Goal: Task Accomplishment & Management: Manage account settings

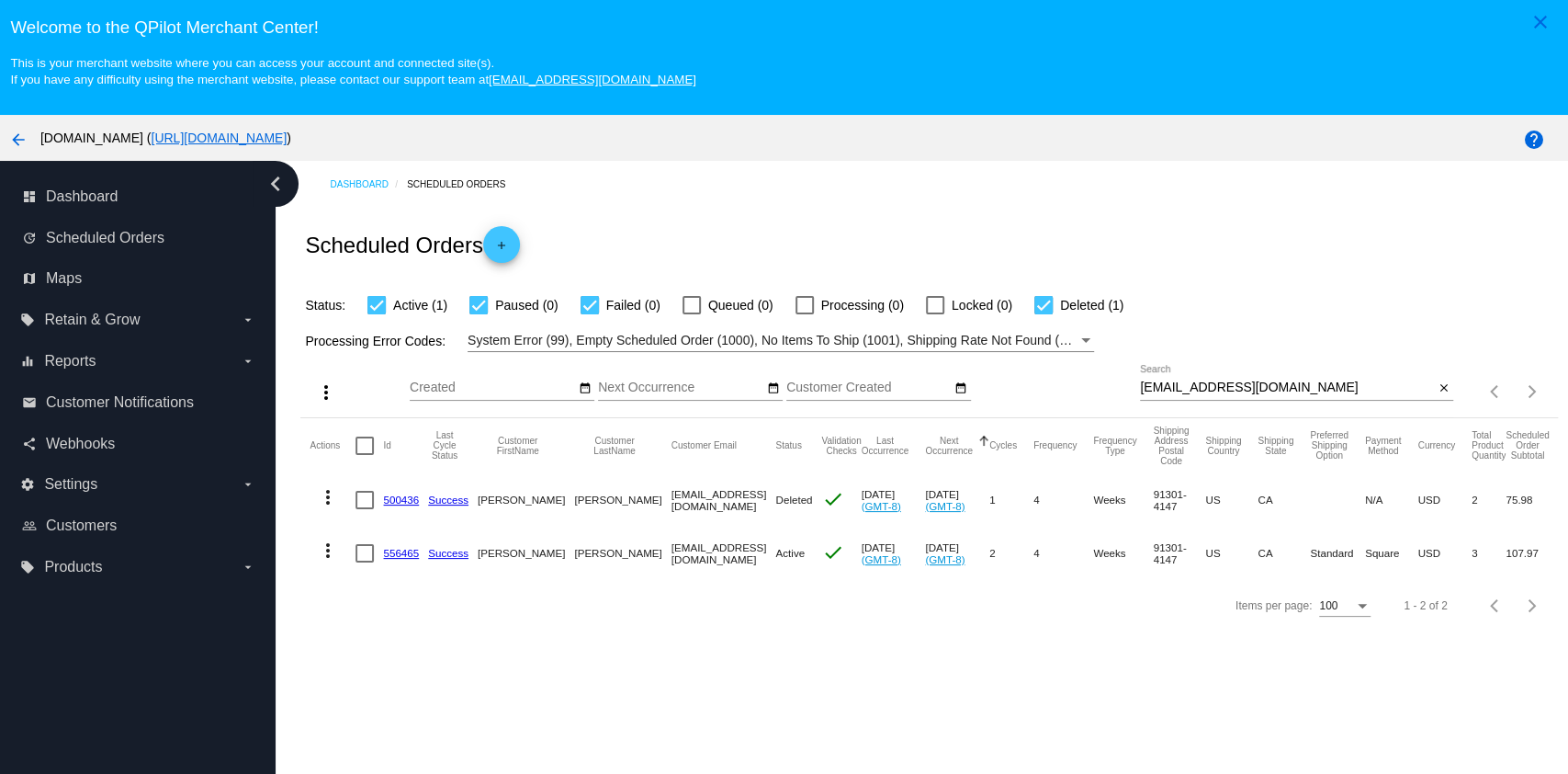
scroll to position [116, 0]
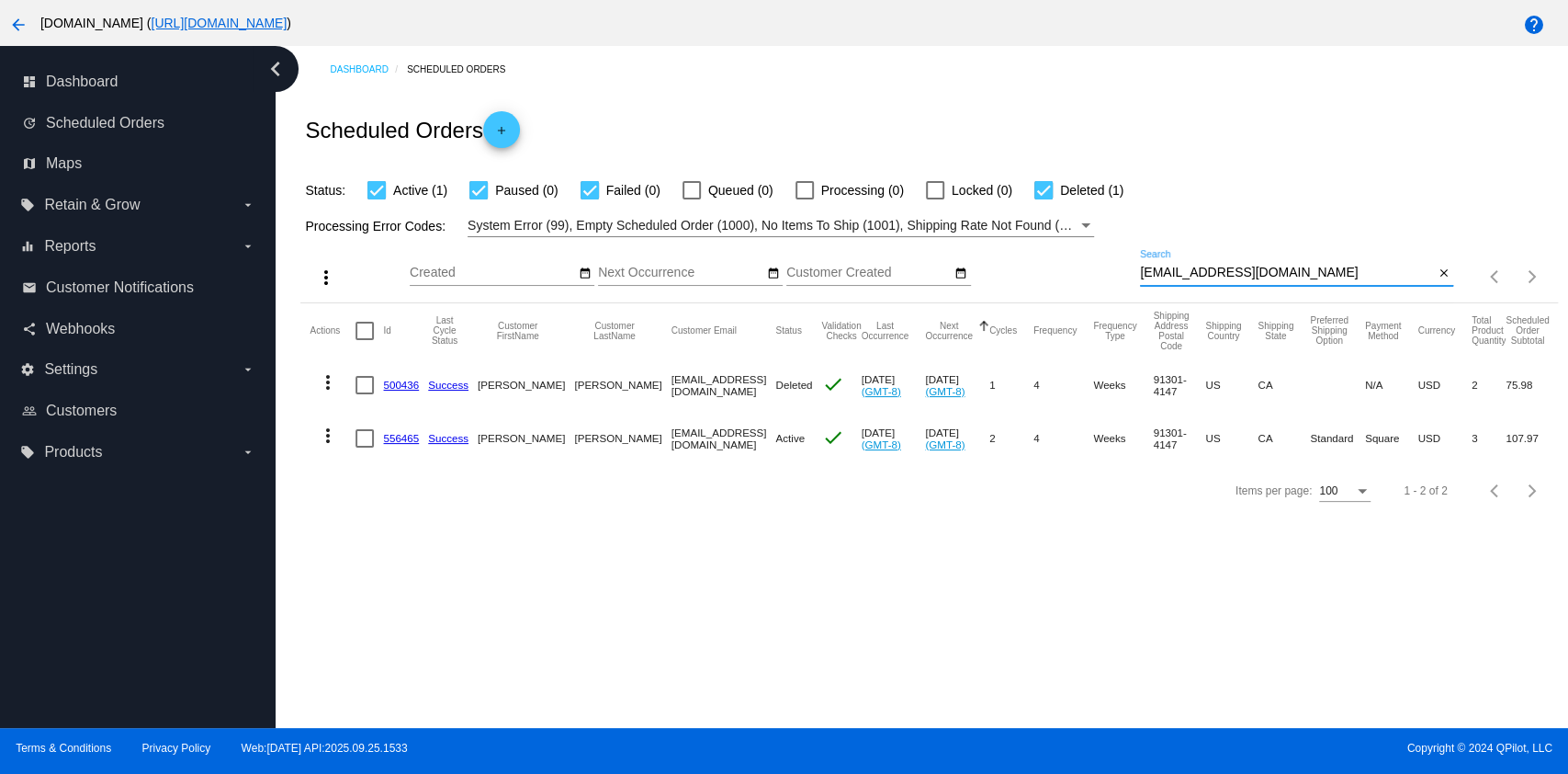
click at [1299, 270] on input "[EMAIL_ADDRESS][DOMAIN_NAME]" at bounding box center [1287, 272] width 294 height 15
paste input "[EMAIL_ADDRESS]"
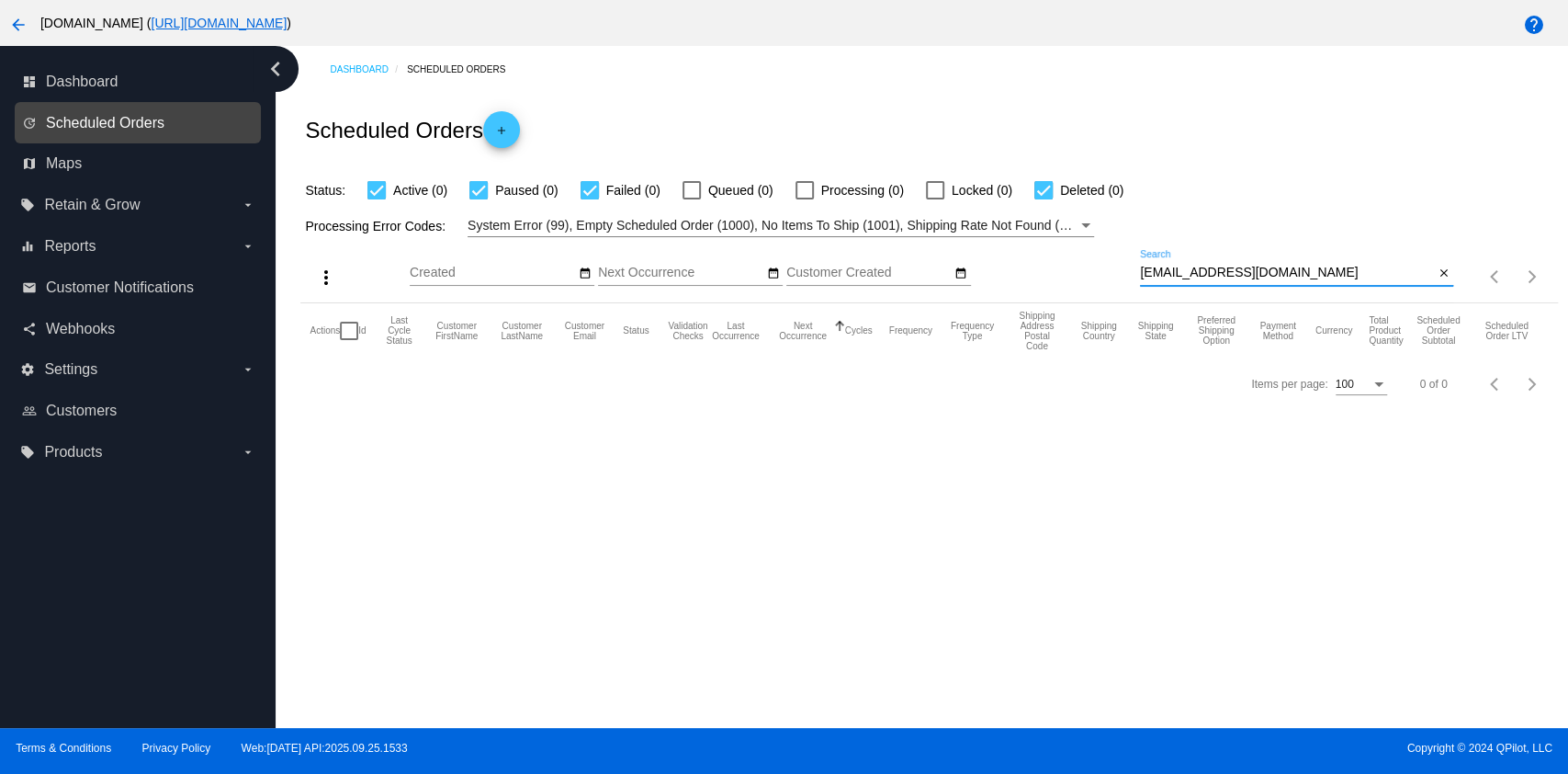
type input "[EMAIL_ADDRESS][DOMAIN_NAME]"
click at [105, 115] on span "Scheduled Orders" at bounding box center [105, 123] width 119 height 17
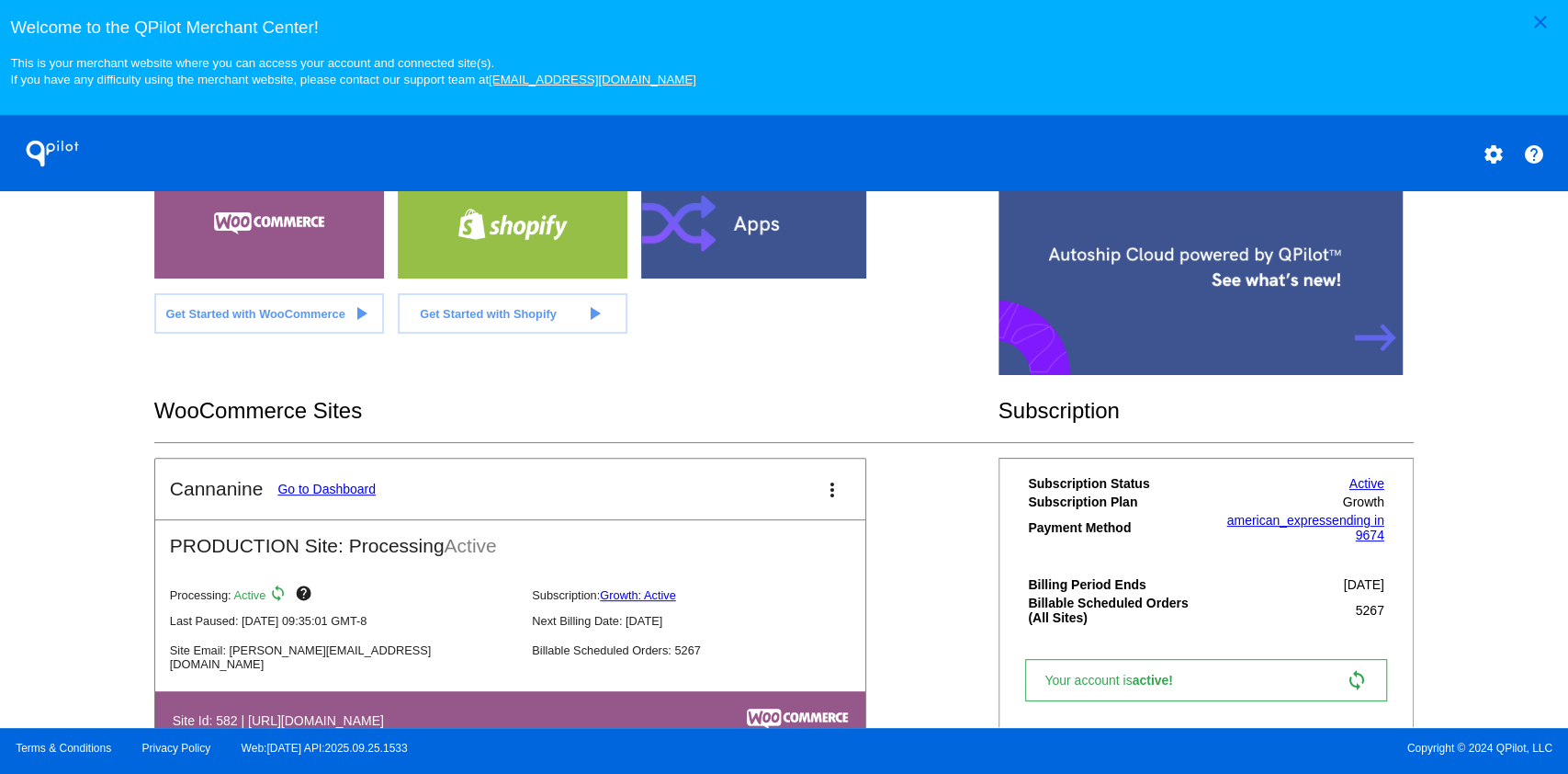
scroll to position [463, 0]
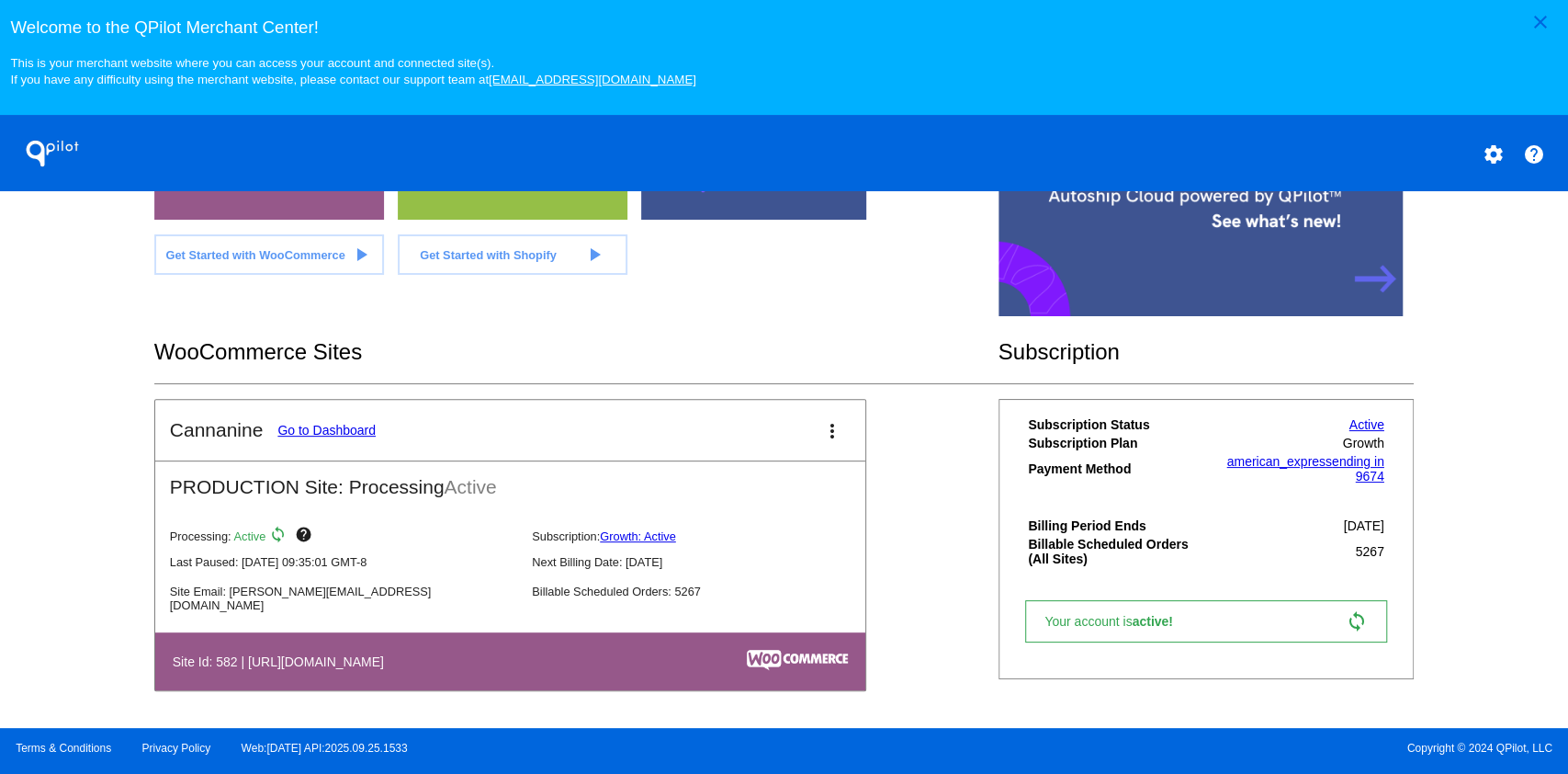
click at [317, 428] on link "Go to Dashboard" at bounding box center [326, 430] width 98 height 15
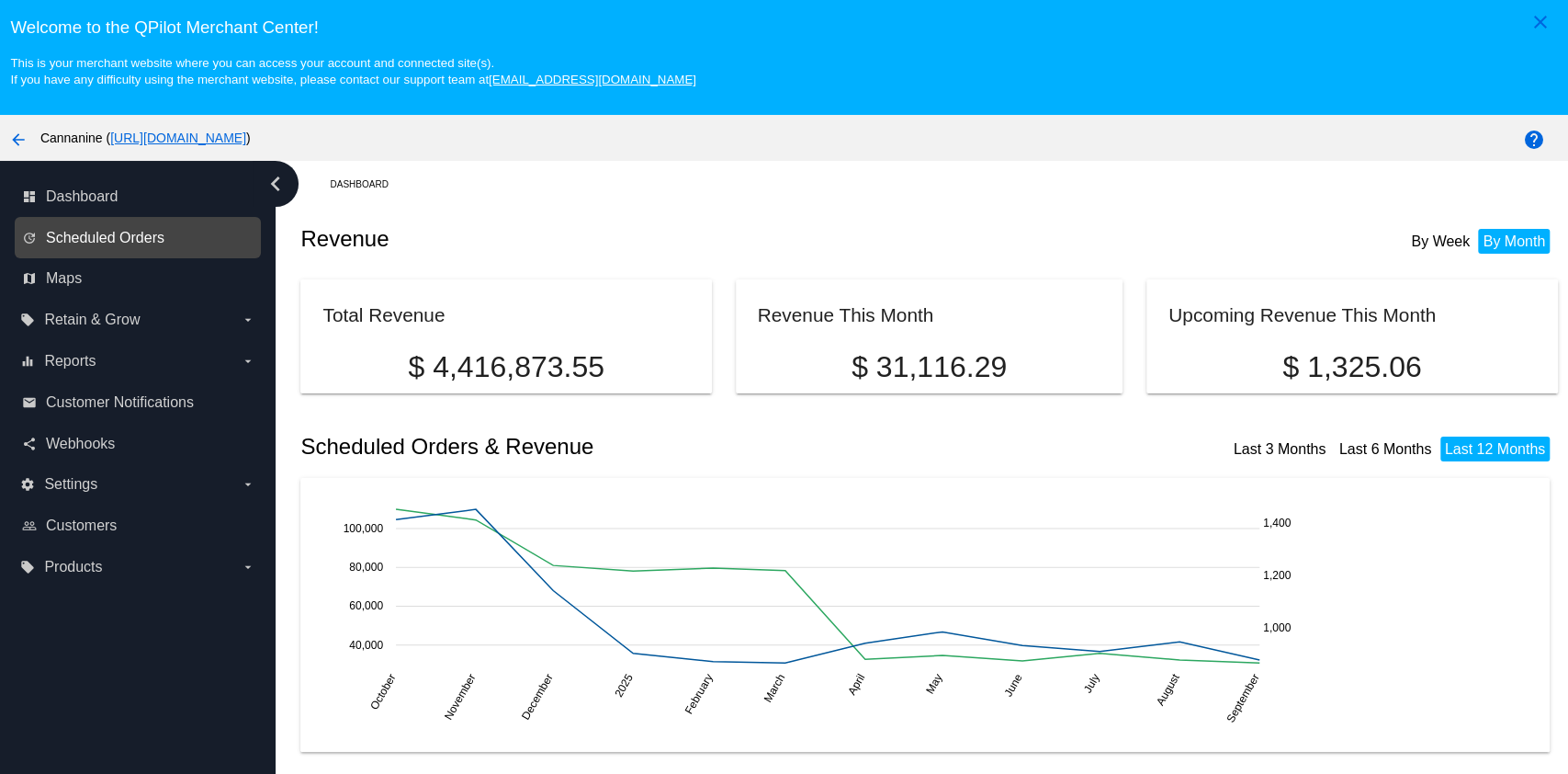
click at [91, 243] on span "Scheduled Orders" at bounding box center [105, 238] width 119 height 17
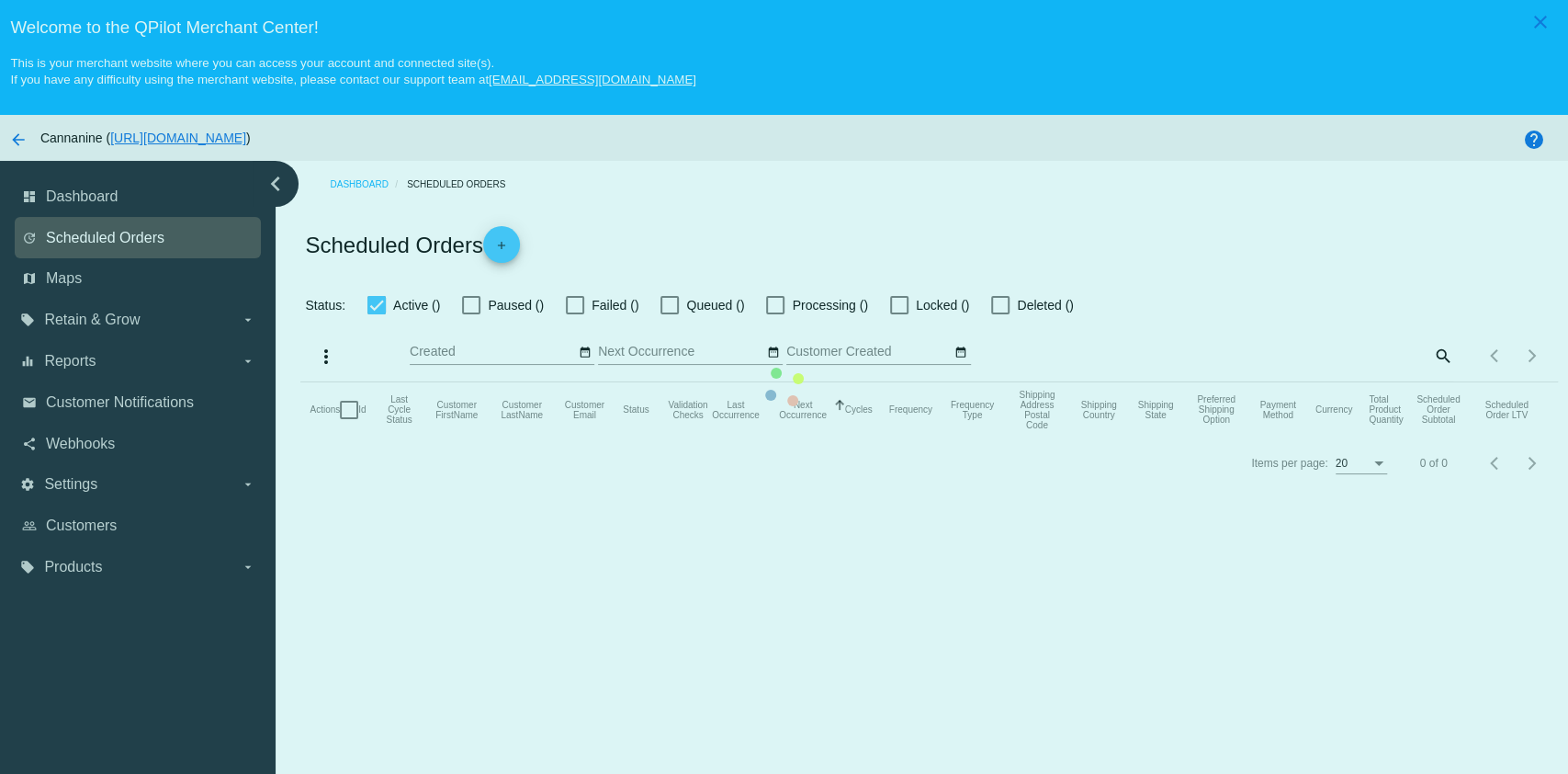
checkbox input "true"
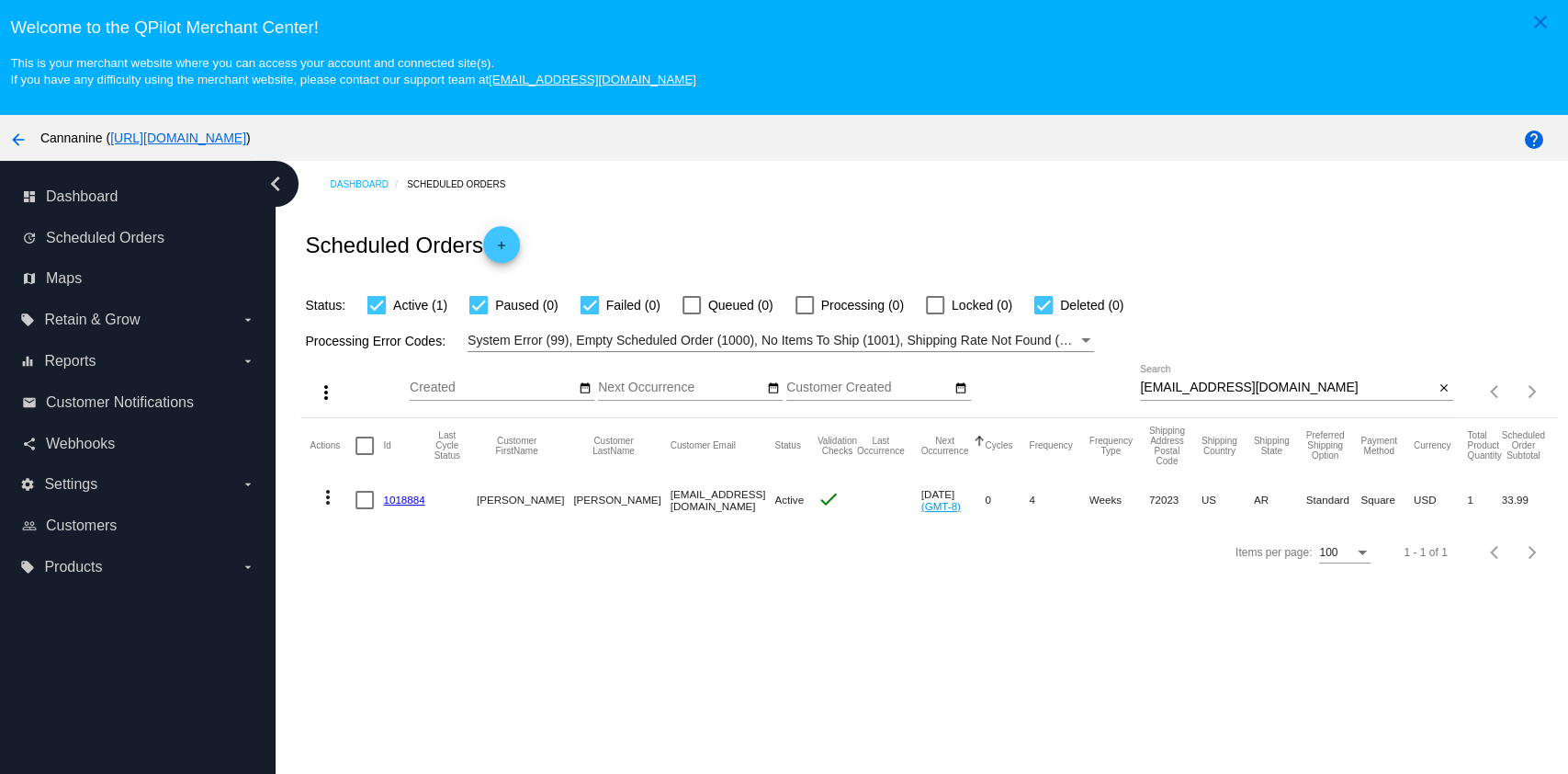
click at [324, 500] on mat-icon "more_vert" at bounding box center [327, 497] width 22 height 22
click at [371, 722] on span "Delete" at bounding box center [382, 719] width 36 height 15
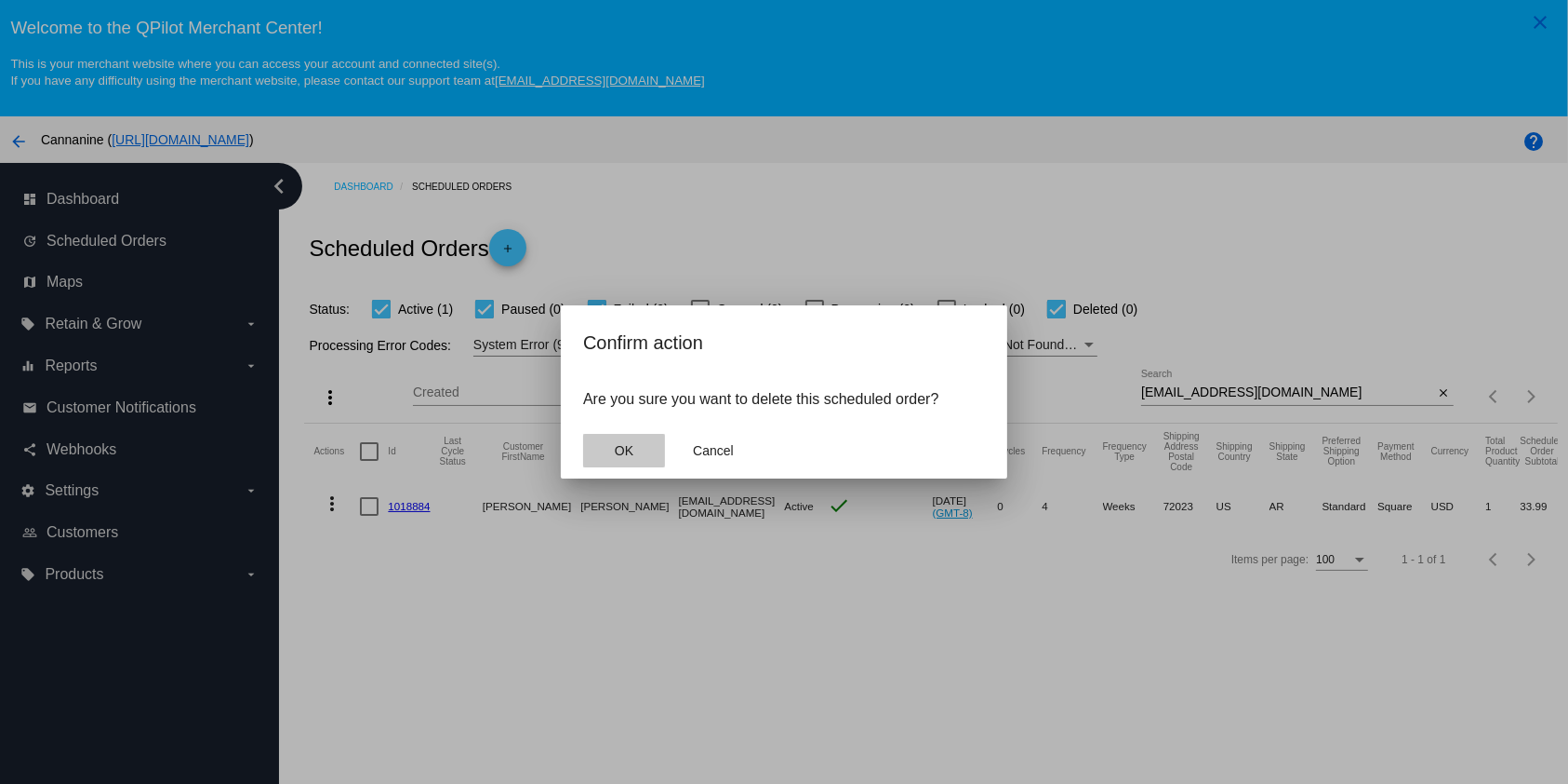
click at [618, 450] on span "OK" at bounding box center [624, 450] width 19 height 15
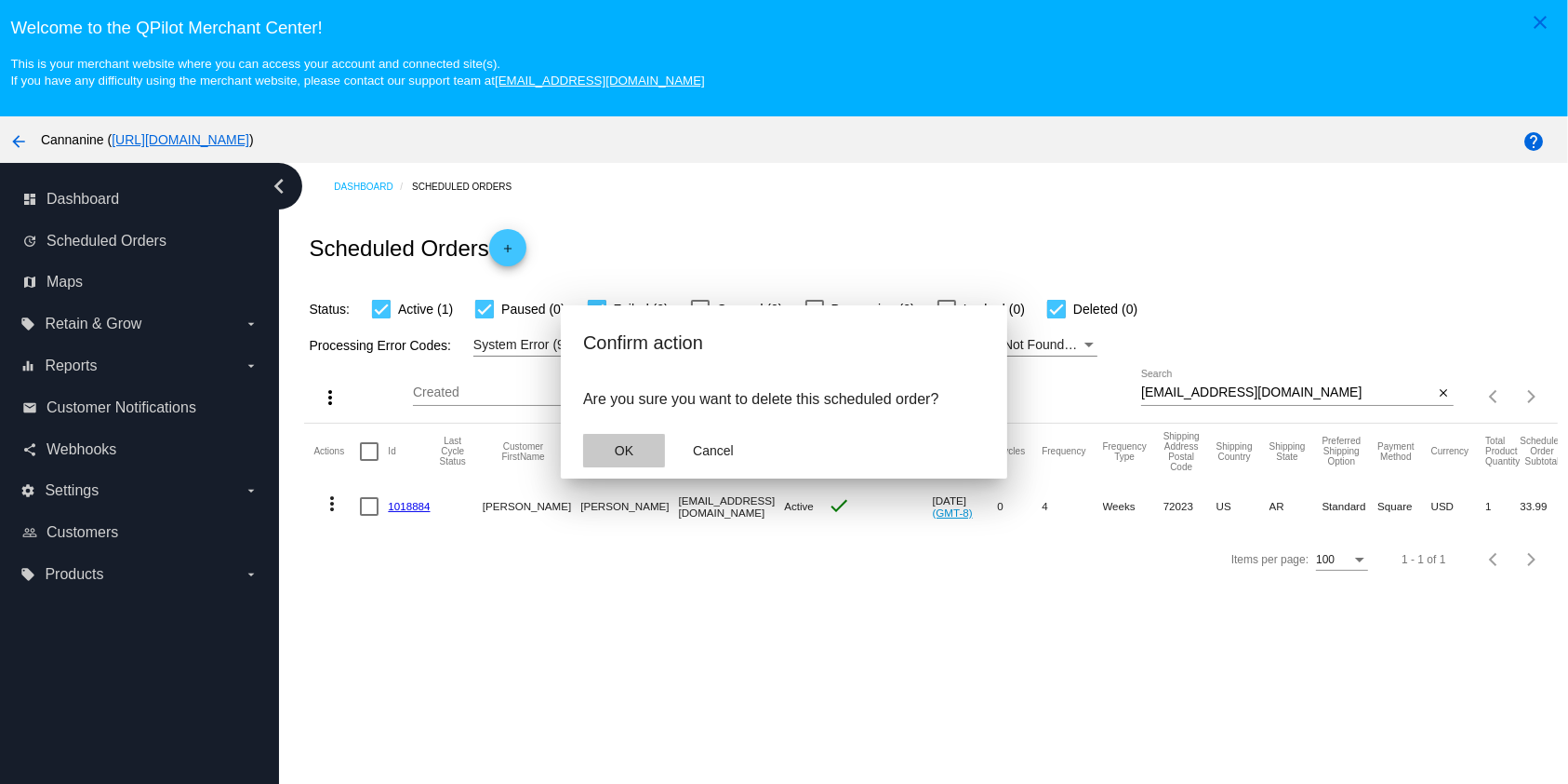
click at [618, 422] on mat-dialog-content "Are you sure you want to delete this scheduled order?" at bounding box center [784, 399] width 447 height 47
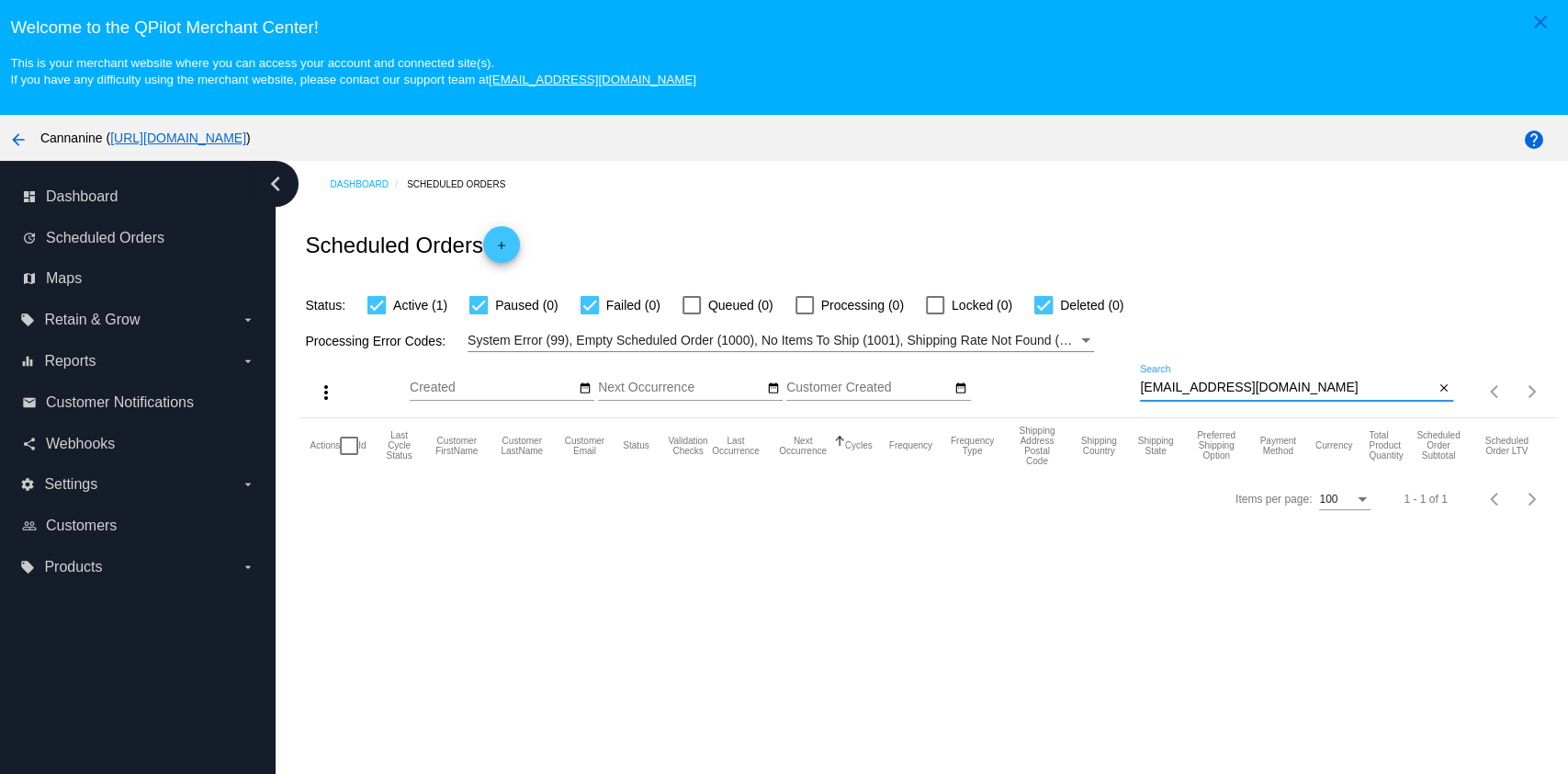
drag, startPoint x: 1307, startPoint y: 384, endPoint x: 1291, endPoint y: 397, distance: 20.6
click at [1302, 387] on input "[EMAIL_ADDRESS][DOMAIN_NAME]" at bounding box center [1287, 387] width 294 height 15
type input "[EMAIL_ADDRESS][DOMAIN_NAME]"
